Goal: Use online tool/utility: Utilize a website feature to perform a specific function

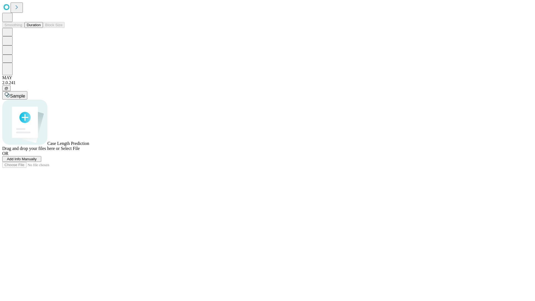
click at [41, 28] on button "Duration" at bounding box center [34, 25] width 18 height 6
click at [37, 161] on span "Add Info Manually" at bounding box center [22, 159] width 30 height 4
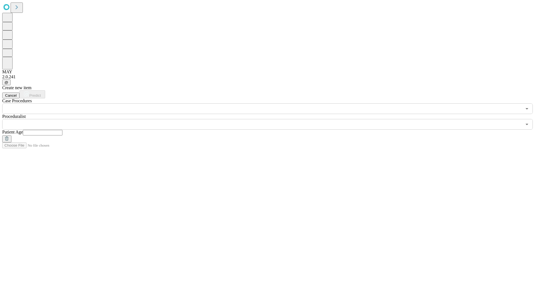
click at [62, 130] on input "text" at bounding box center [43, 133] width 40 height 6
type input "**"
click at [271, 119] on input "text" at bounding box center [262, 124] width 520 height 11
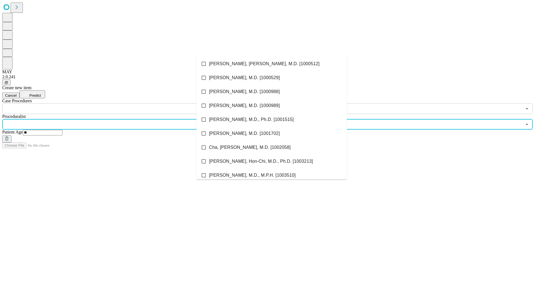
click at [272, 64] on li "[PERSON_NAME], [PERSON_NAME], M.D. [1000512]" at bounding box center [272, 64] width 151 height 14
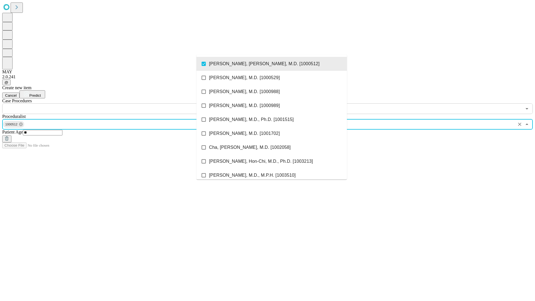
click at [117, 103] on input "text" at bounding box center [262, 108] width 520 height 11
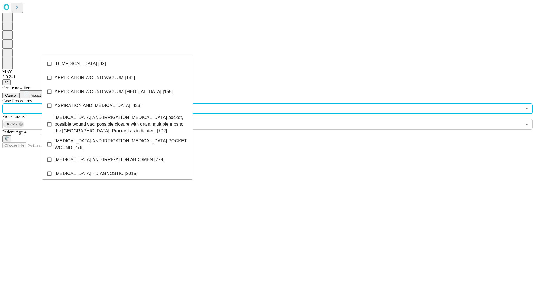
click at [117, 64] on li "IR [MEDICAL_DATA] [98]" at bounding box center [117, 64] width 151 height 14
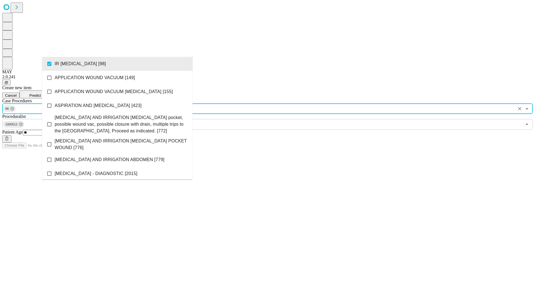
click at [41, 93] on span "Predict" at bounding box center [34, 95] width 11 height 4
